Goal: Task Accomplishment & Management: Manage account settings

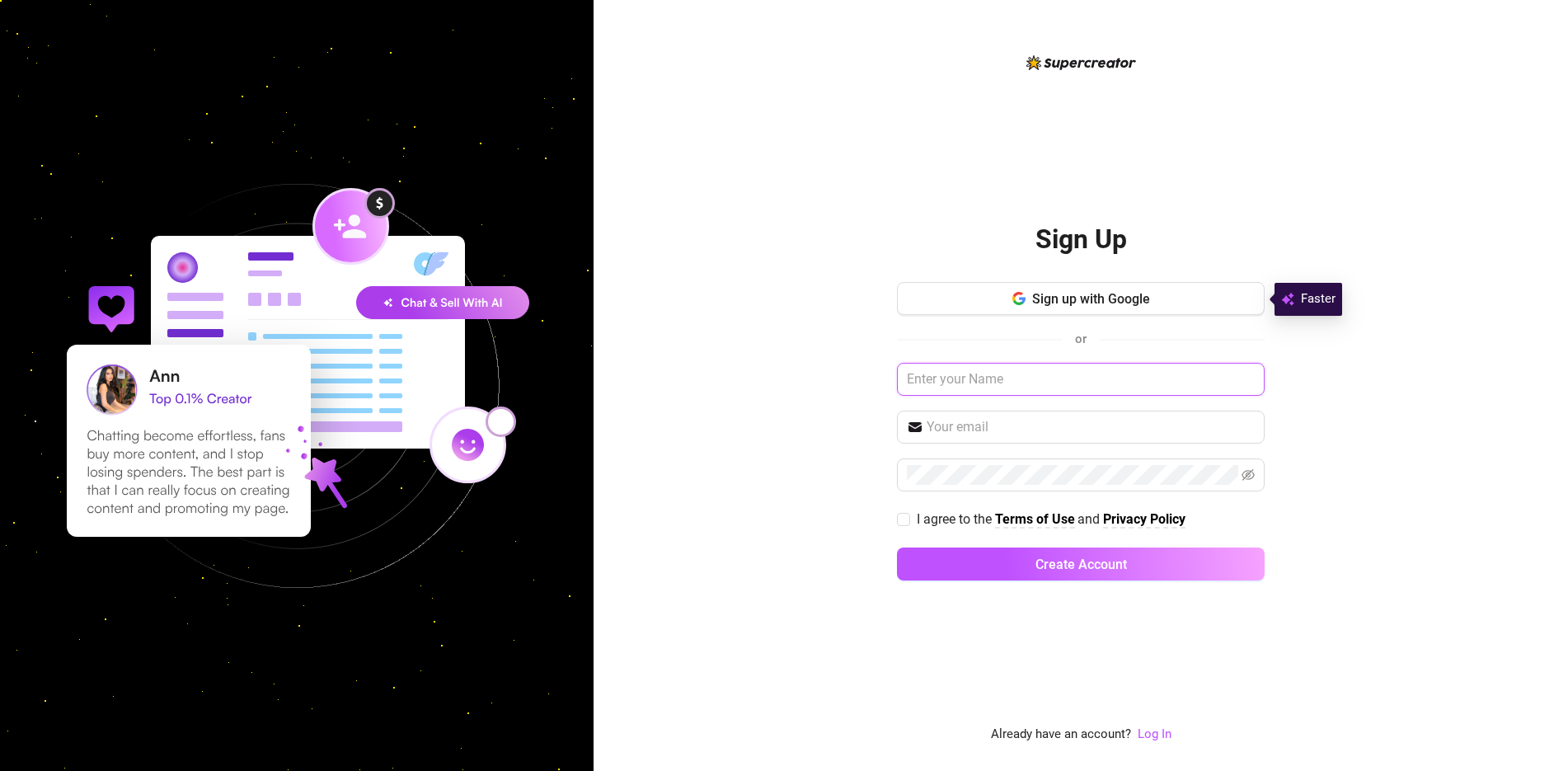
drag, startPoint x: 0, startPoint y: 0, endPoint x: 965, endPoint y: 375, distance: 1035.3
click at [965, 375] on input "text" at bounding box center [1081, 379] width 368 height 33
click at [1157, 730] on link "Log In" at bounding box center [1155, 734] width 34 height 15
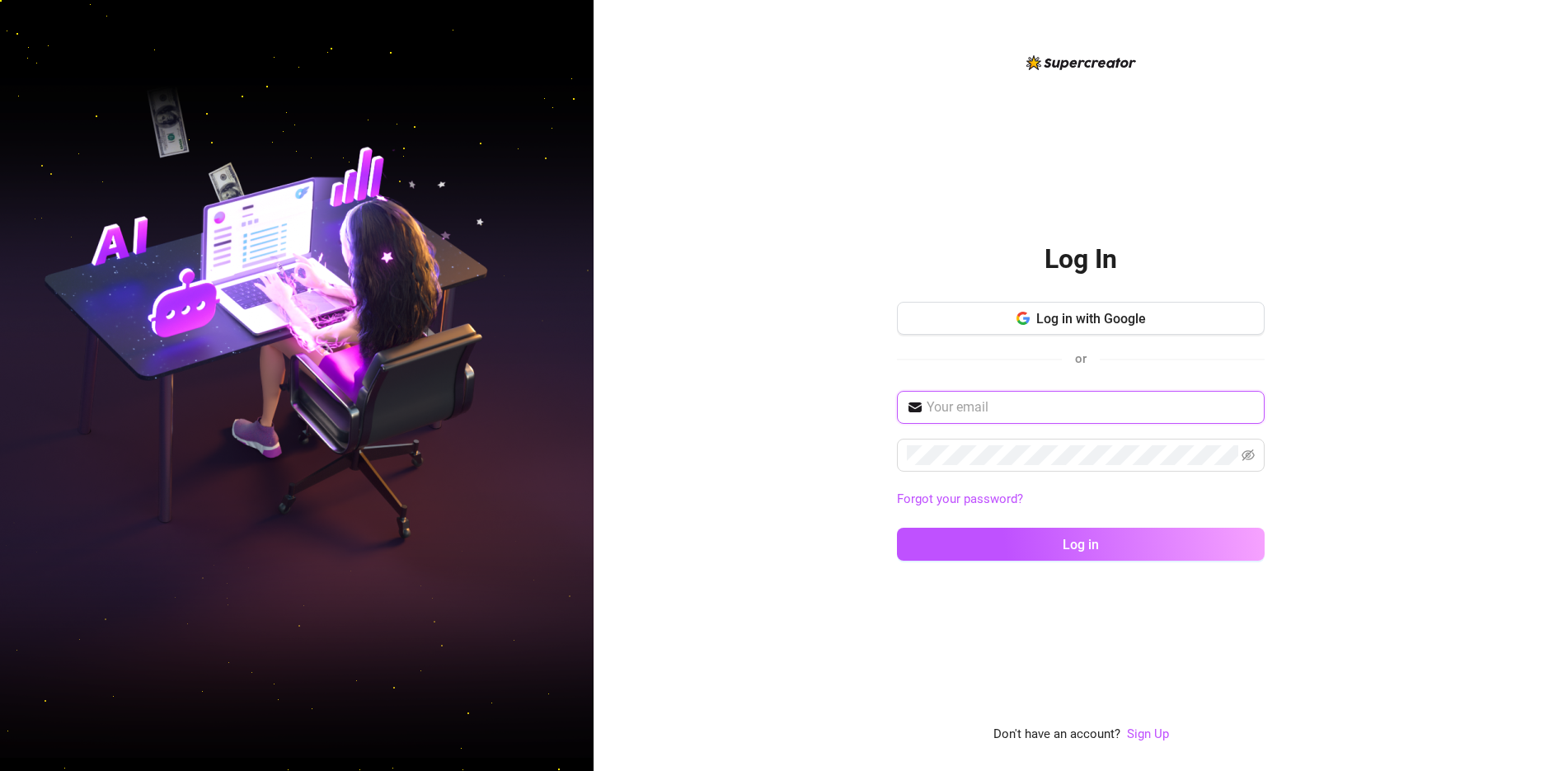
click at [1037, 406] on input "text" at bounding box center [1091, 407] width 329 height 20
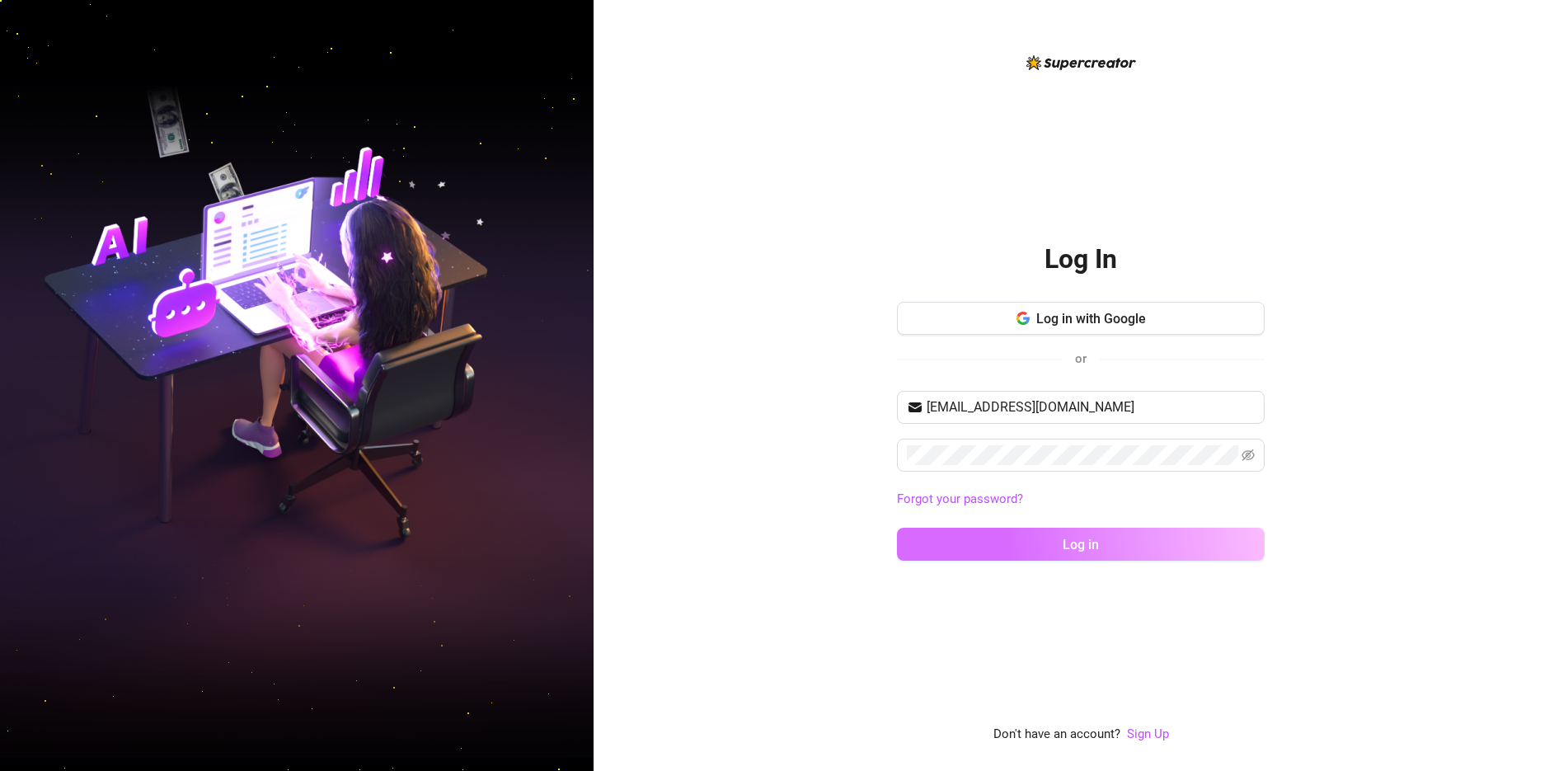
click at [1097, 553] on button "Log in" at bounding box center [1081, 543] width 368 height 33
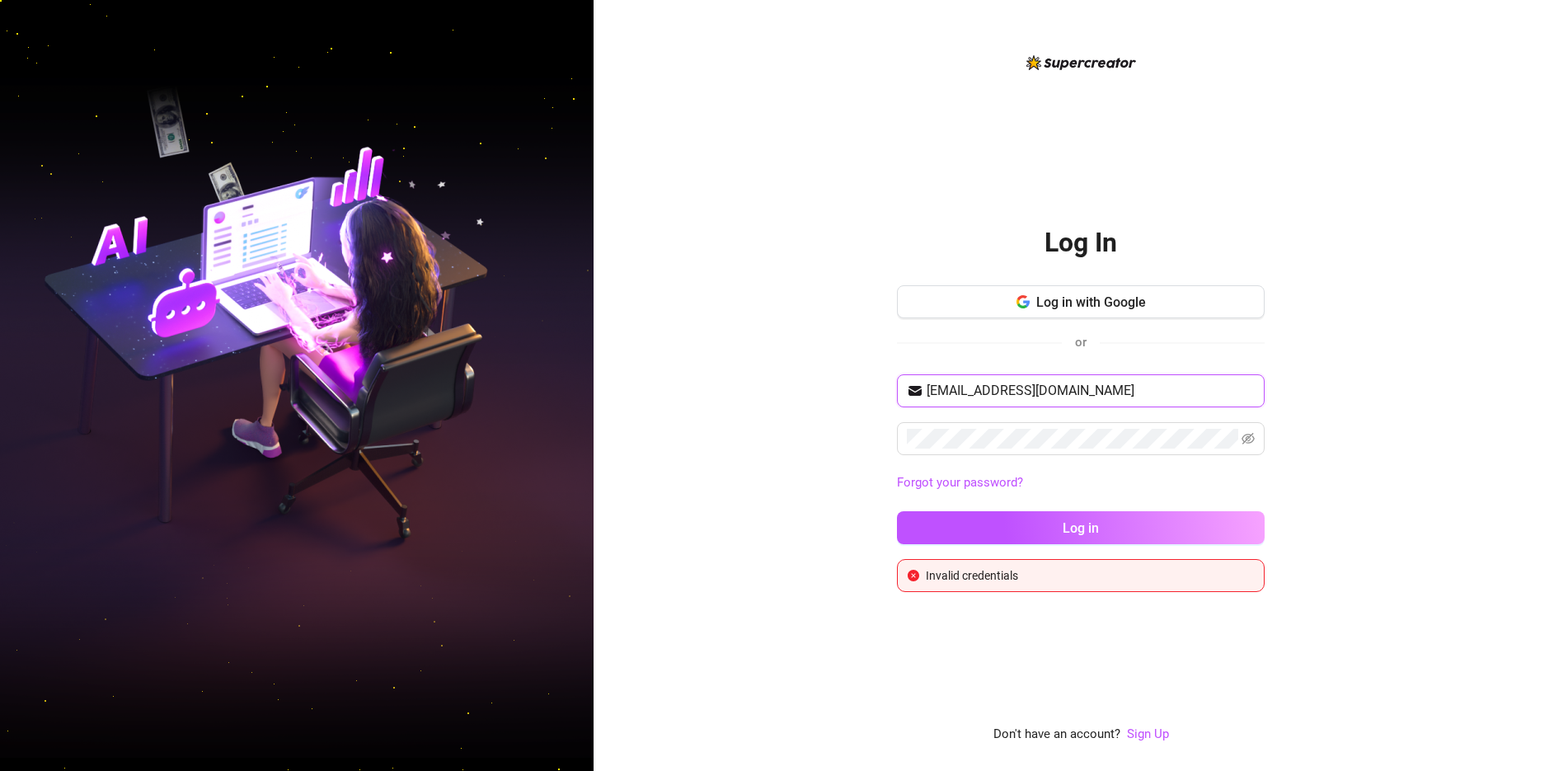
click at [995, 386] on input "[EMAIL_ADDRESS][DOMAIN_NAME]" at bounding box center [1091, 391] width 329 height 20
type input "[EMAIL_ADDRESS][DOMAIN_NAME]"
click at [1071, 515] on button "Log in" at bounding box center [1081, 527] width 368 height 33
click at [1249, 445] on icon "eye-invisible" at bounding box center [1249, 438] width 13 height 13
click at [1172, 518] on button "Log in" at bounding box center [1081, 527] width 368 height 33
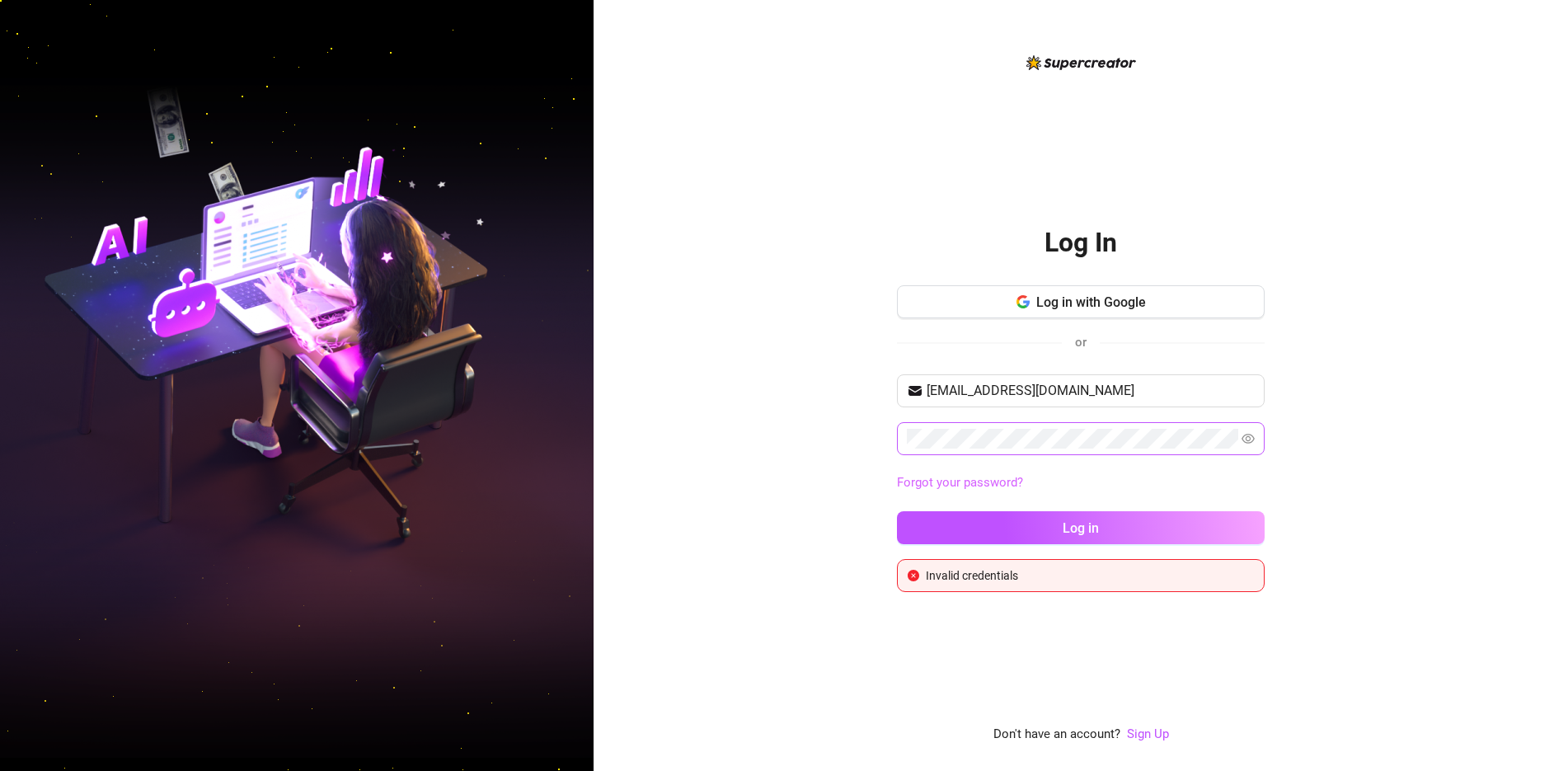
click at [982, 477] on link "Forgot your password?" at bounding box center [960, 482] width 126 height 15
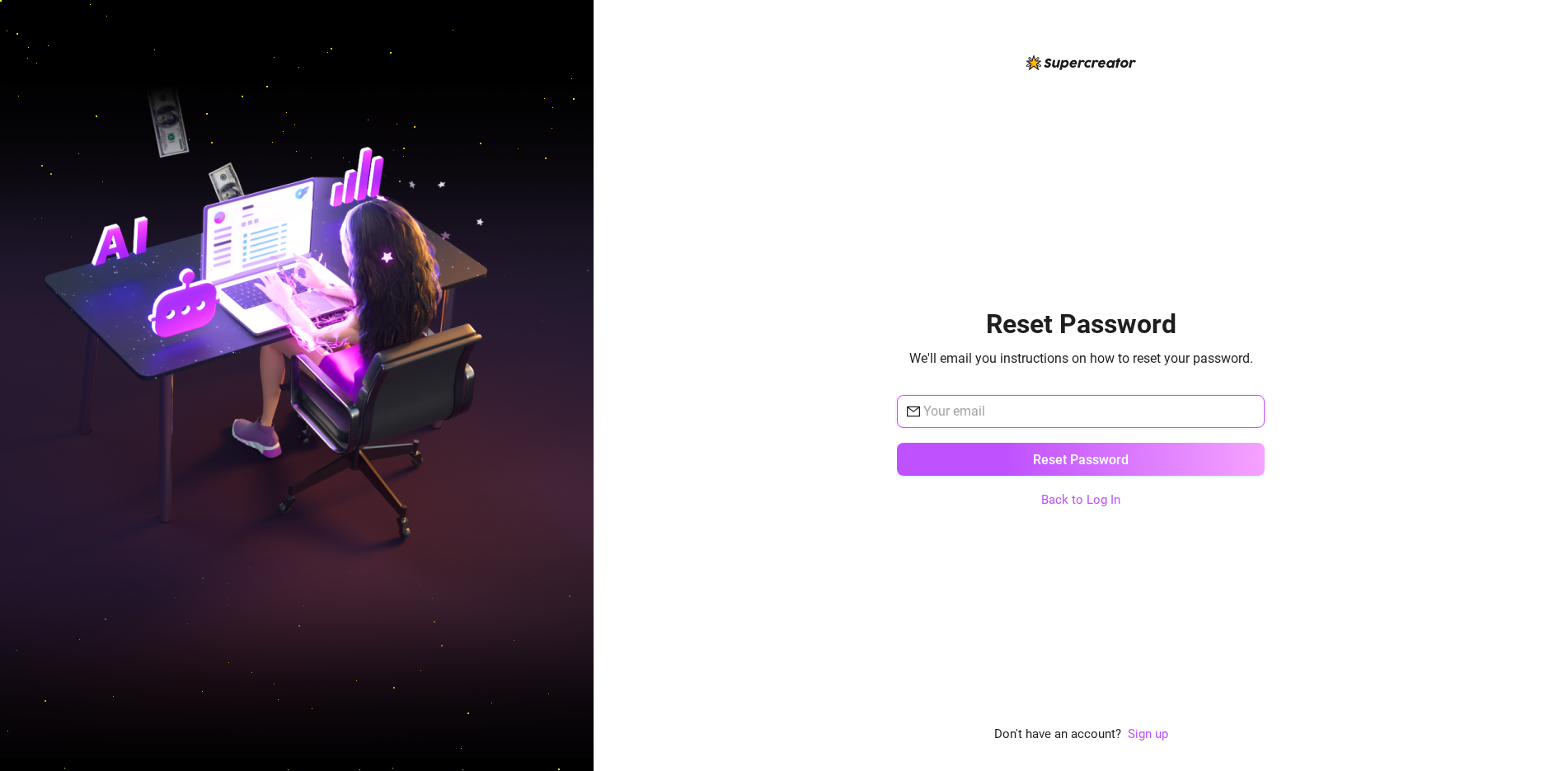
click at [966, 411] on input "text" at bounding box center [1089, 412] width 331 height 20
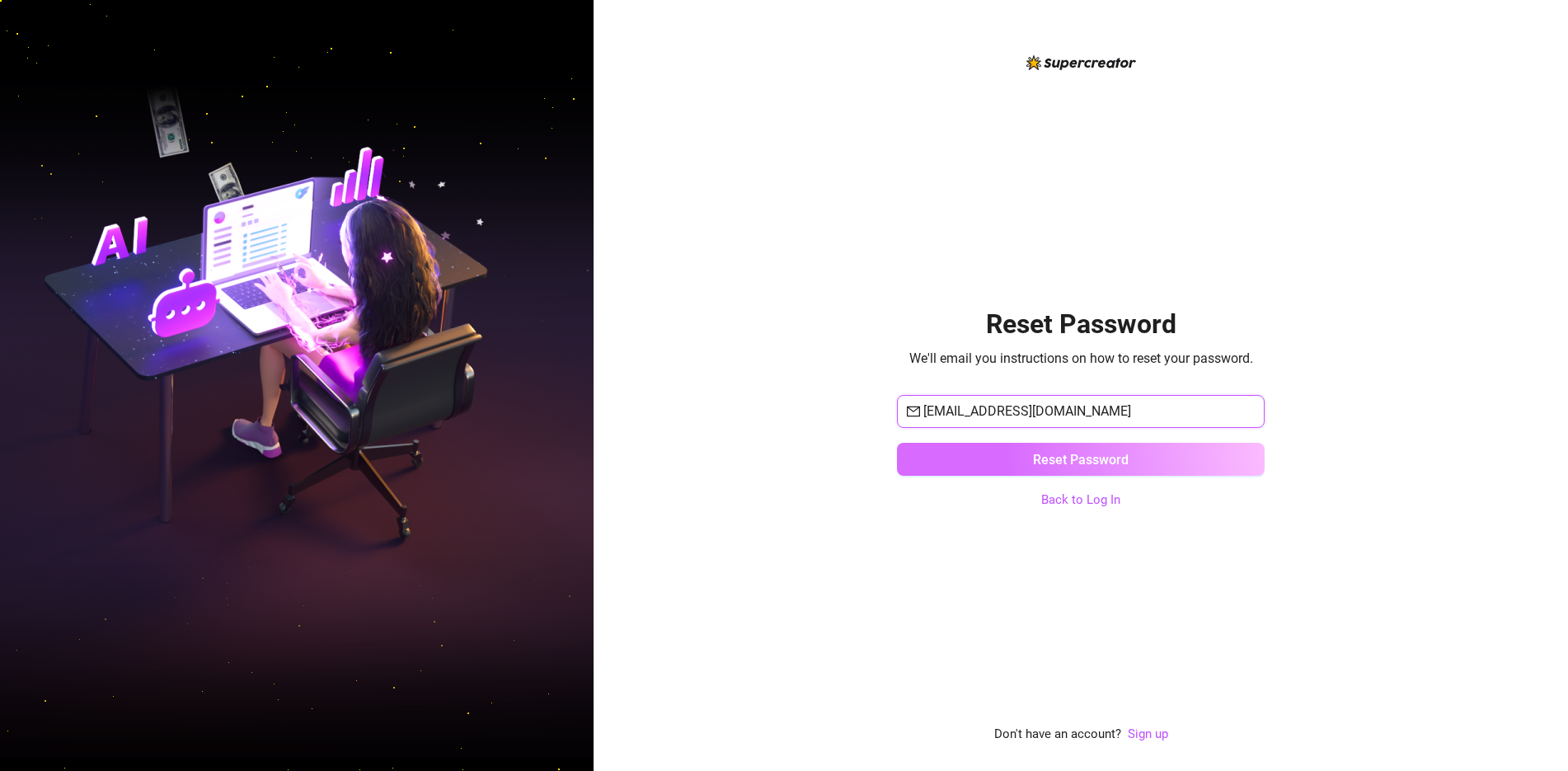
type input "[EMAIL_ADDRESS][DOMAIN_NAME]"
click at [1165, 460] on button "Reset Password" at bounding box center [1081, 459] width 368 height 33
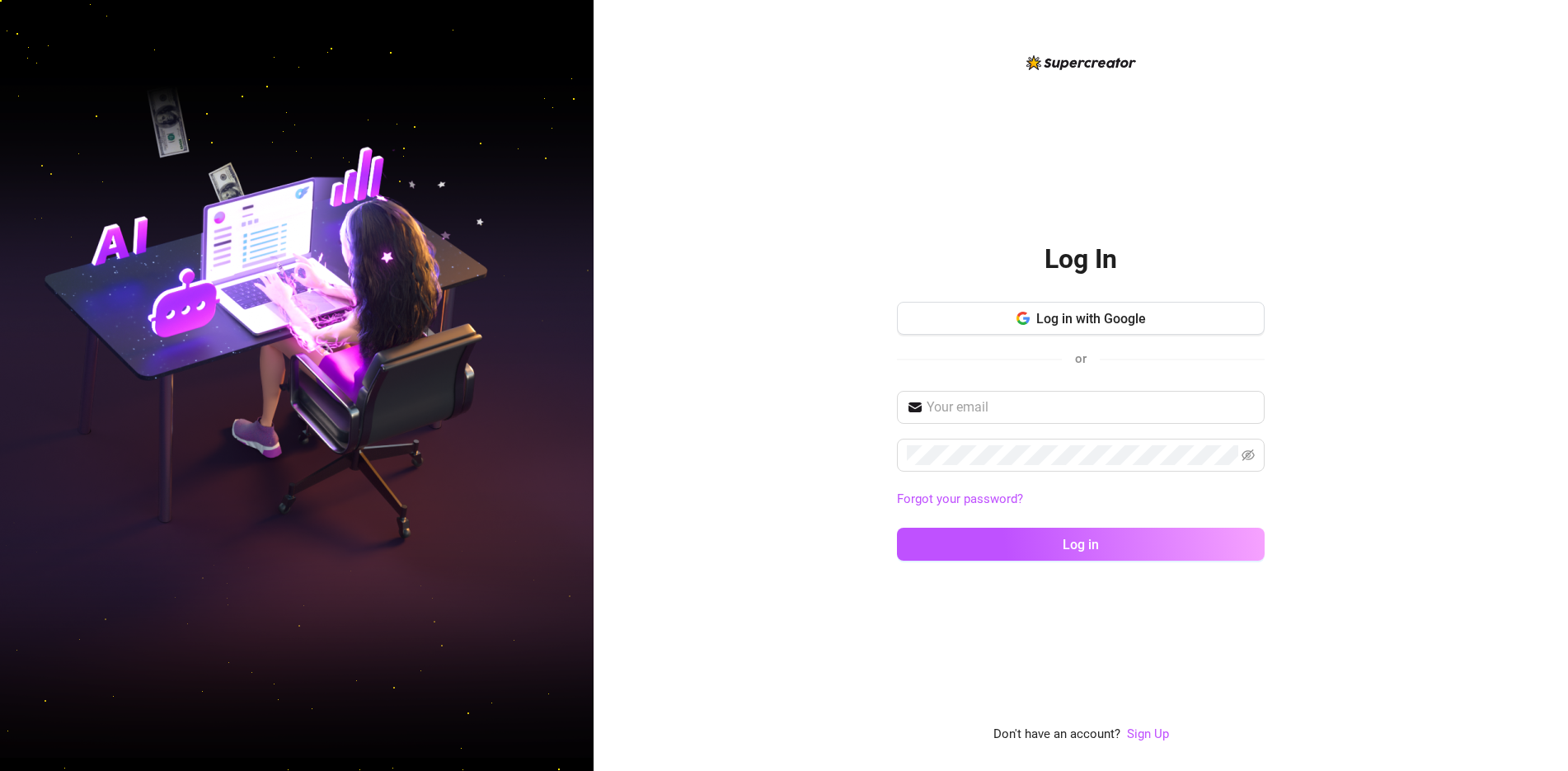
drag, startPoint x: 1462, startPoint y: 11, endPoint x: 1542, endPoint y: -79, distance: 120.4
click at [1542, 0] on html "Log In Log in with Google or Forgot your password? Log in Don't have an account…" at bounding box center [784, 386] width 1568 height 771
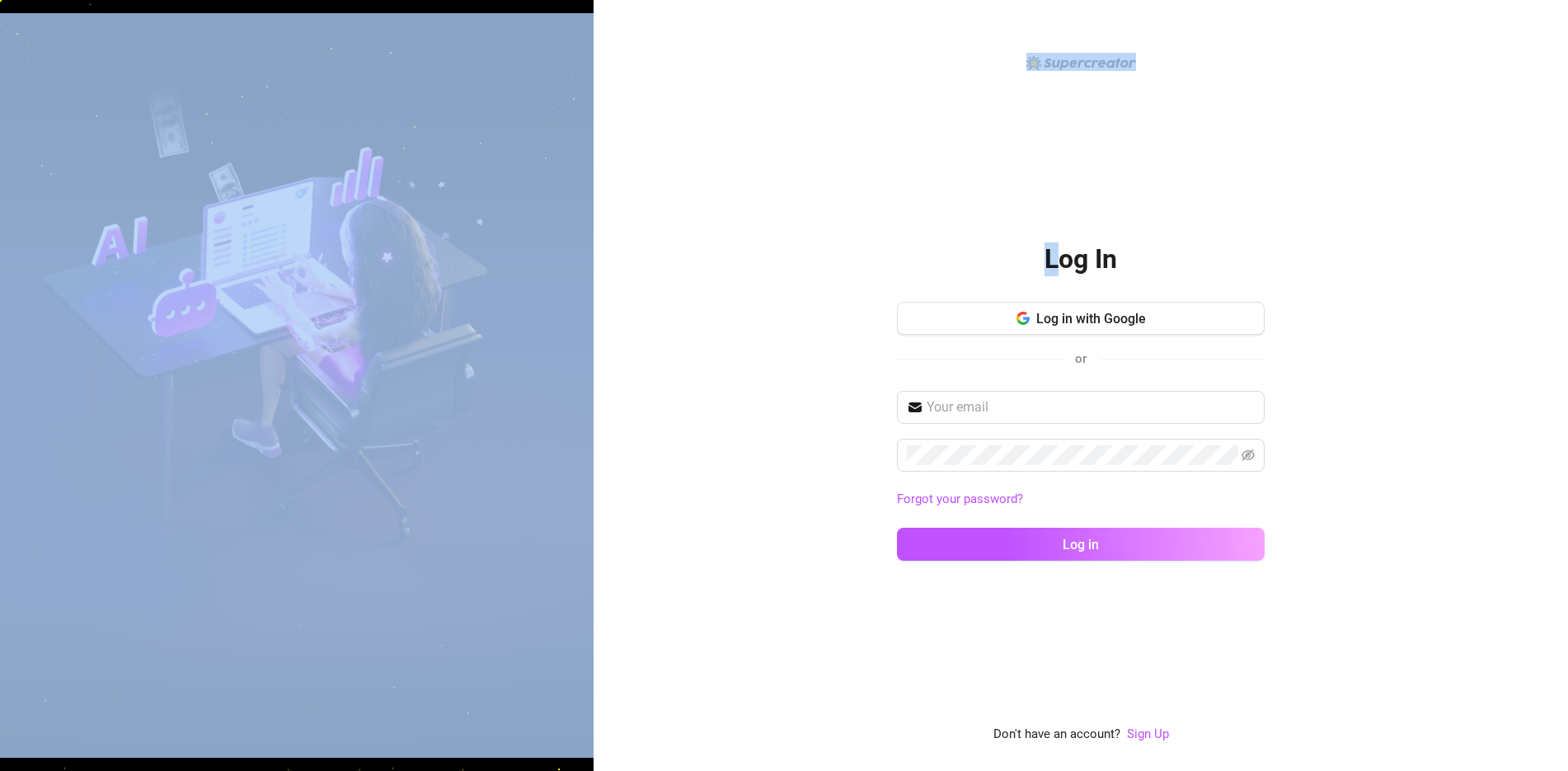
drag, startPoint x: 1065, startPoint y: 201, endPoint x: 271, endPoint y: 191, distance: 794.1
click at [292, 202] on div "Log In Log in with Google or Forgot your password? Log in Don't have an account…" at bounding box center [784, 386] width 1568 height 771
